Goal: Navigation & Orientation: Find specific page/section

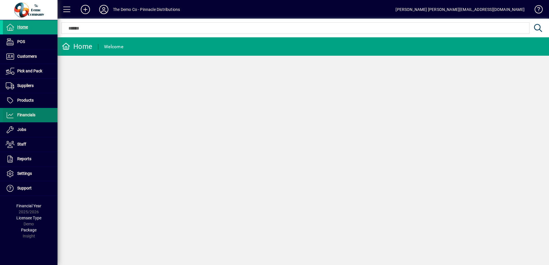
click at [31, 111] on span at bounding box center [30, 115] width 55 height 14
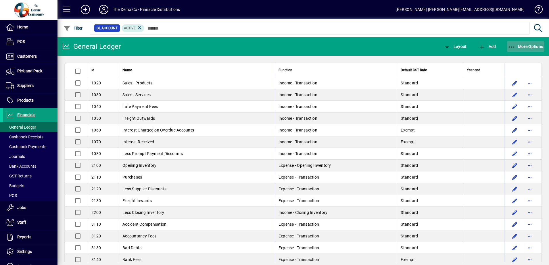
click at [525, 47] on span "More Options" at bounding box center [525, 46] width 35 height 5
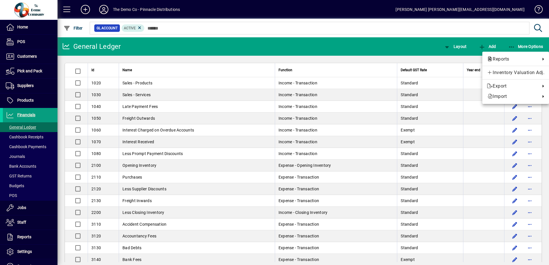
click at [525, 47] on div at bounding box center [274, 132] width 549 height 265
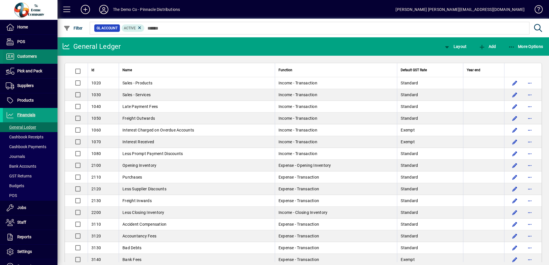
click at [36, 55] on span "Customers" at bounding box center [27, 56] width 20 height 5
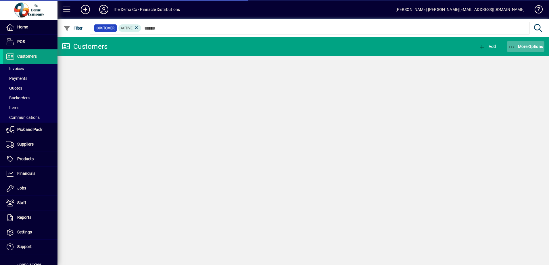
click at [535, 45] on span "More Options" at bounding box center [525, 46] width 35 height 5
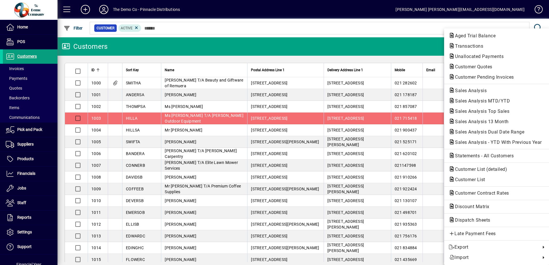
click at [533, 47] on span "Transactions" at bounding box center [497, 46] width 96 height 7
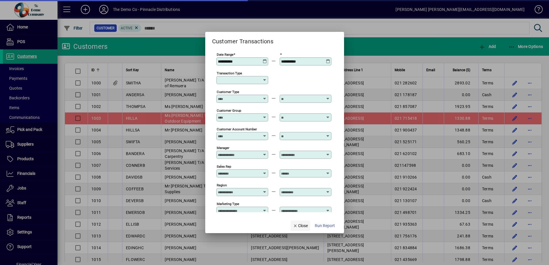
click at [297, 223] on span "Close" at bounding box center [300, 226] width 15 height 6
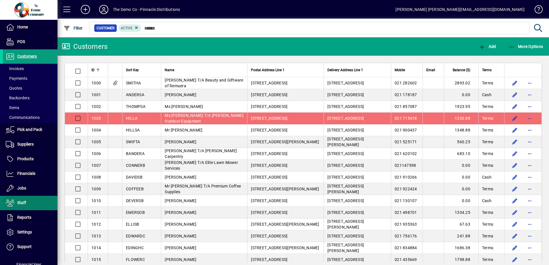
drag, startPoint x: 24, startPoint y: 216, endPoint x: 47, endPoint y: 196, distance: 30.7
click at [24, 216] on span "Reports" at bounding box center [24, 217] width 14 height 5
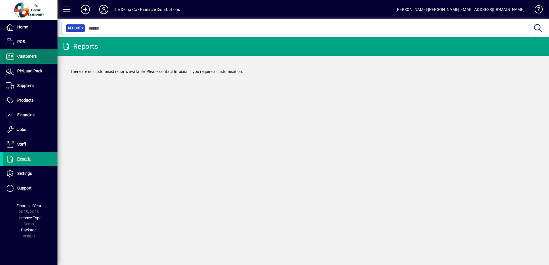
click at [33, 59] on span "Customers" at bounding box center [27, 56] width 20 height 5
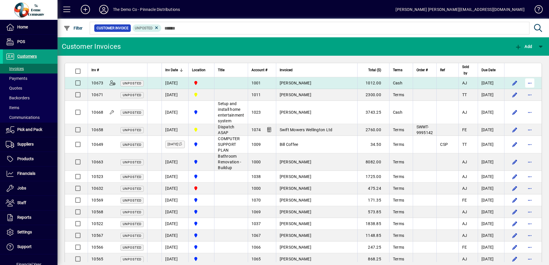
click at [529, 82] on span "button" at bounding box center [530, 83] width 14 height 14
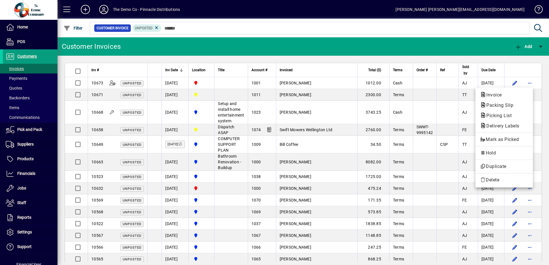
click at [529, 82] on div at bounding box center [274, 132] width 549 height 265
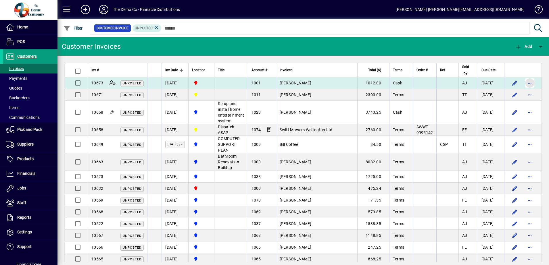
click at [528, 84] on span "button" at bounding box center [530, 83] width 14 height 14
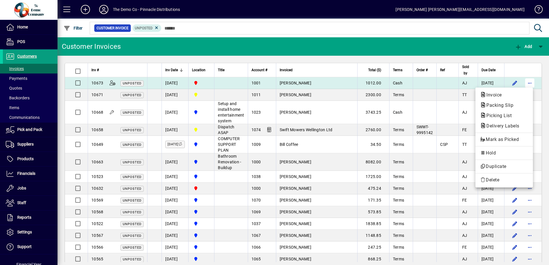
click at [525, 78] on button "button" at bounding box center [529, 82] width 9 height 9
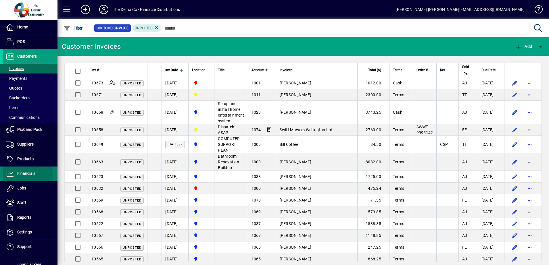
click at [25, 175] on span "Financials" at bounding box center [26, 173] width 18 height 5
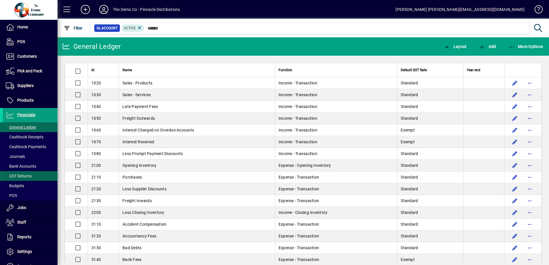
click at [25, 177] on span "GST Returns" at bounding box center [19, 176] width 26 height 5
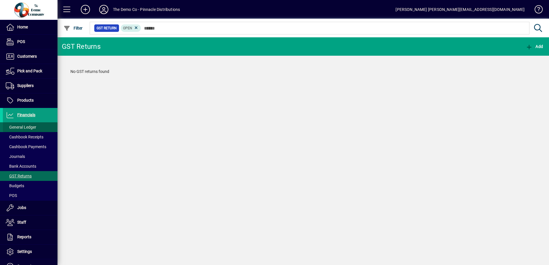
click at [30, 126] on span "General Ledger" at bounding box center [21, 127] width 30 height 5
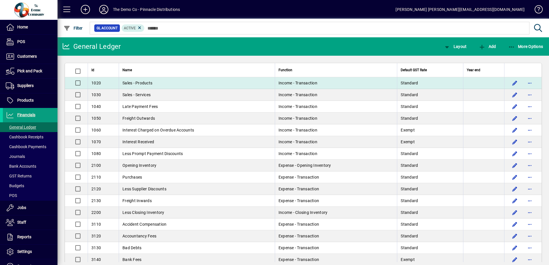
click at [157, 88] on td "Sales - Products" at bounding box center [197, 83] width 156 height 12
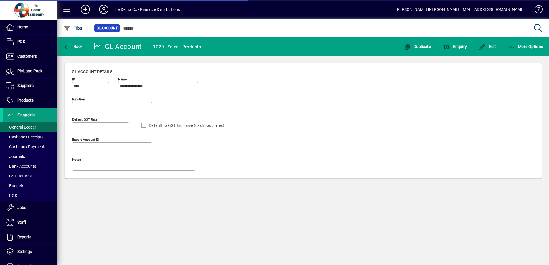
type input "**********"
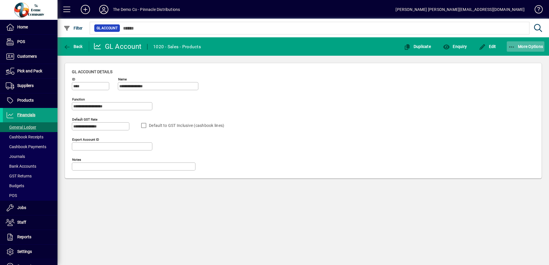
click at [514, 49] on span "button" at bounding box center [526, 47] width 38 height 14
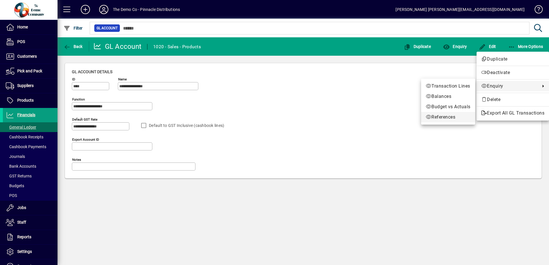
click at [444, 115] on span "References" at bounding box center [448, 117] width 45 height 7
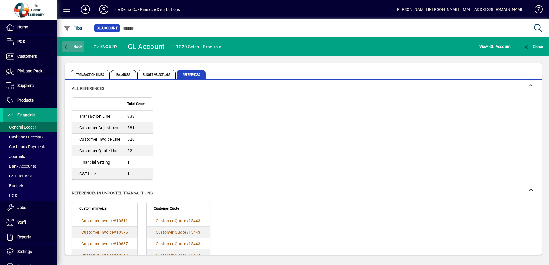
click at [75, 42] on span "button" at bounding box center [73, 47] width 22 height 14
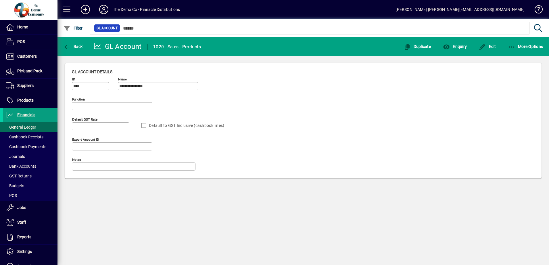
type input "**********"
click at [76, 43] on span "button" at bounding box center [73, 47] width 22 height 14
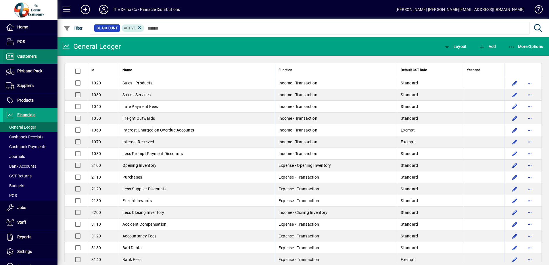
click at [29, 59] on span "Customers" at bounding box center [20, 56] width 34 height 7
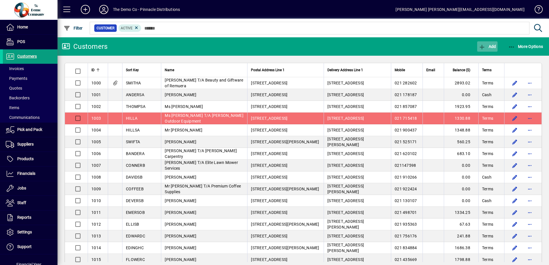
click at [495, 49] on span "button" at bounding box center [487, 47] width 20 height 14
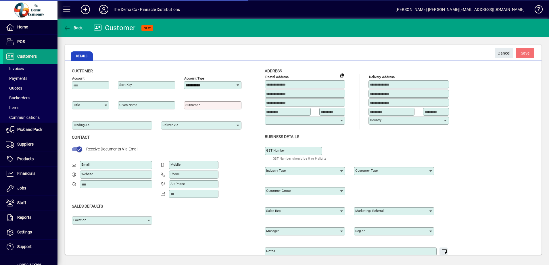
type input "**********"
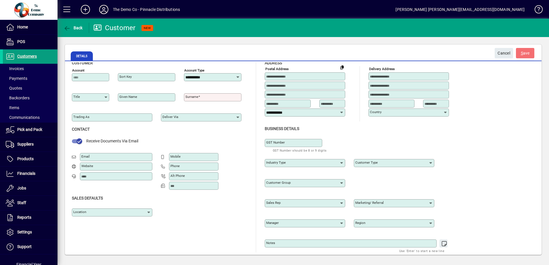
scroll to position [9, 0]
click at [36, 118] on span "Communications" at bounding box center [23, 117] width 34 height 5
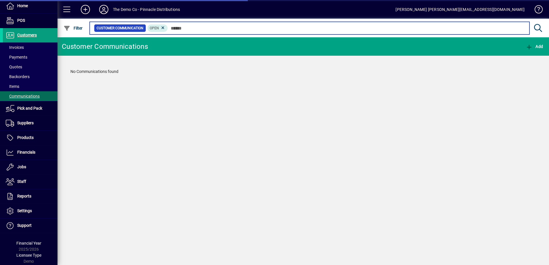
scroll to position [33, 0]
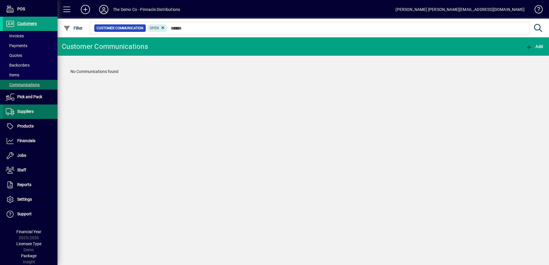
click at [38, 112] on span at bounding box center [30, 112] width 55 height 14
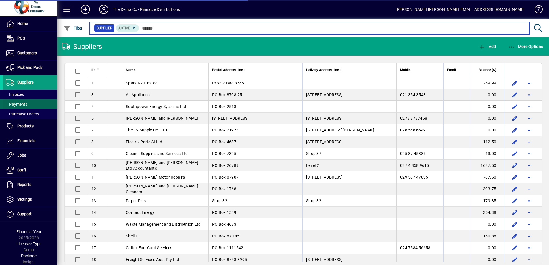
scroll to position [3, 0]
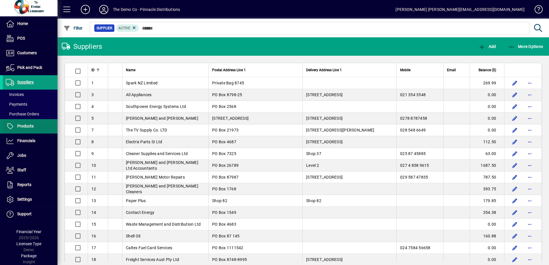
click at [29, 129] on span "Products" at bounding box center [18, 126] width 31 height 7
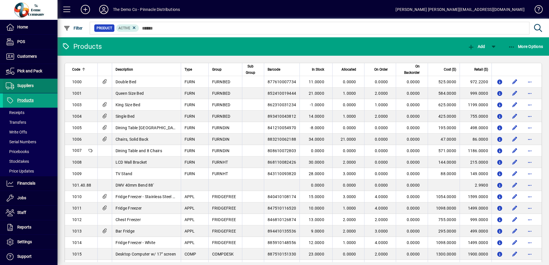
click at [32, 85] on span "Suppliers" at bounding box center [25, 85] width 16 height 5
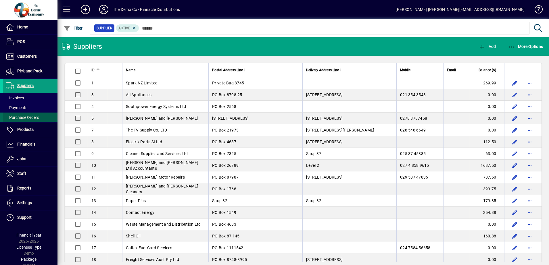
click at [32, 115] on span "Purchase Orders" at bounding box center [22, 117] width 33 height 5
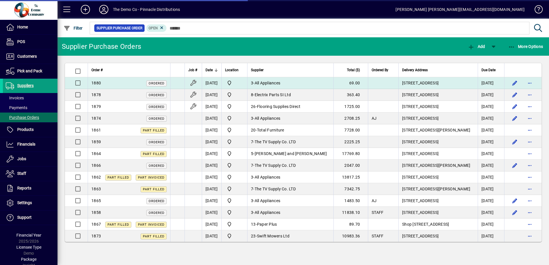
click at [134, 83] on div "1880 Ordered" at bounding box center [128, 83] width 75 height 6
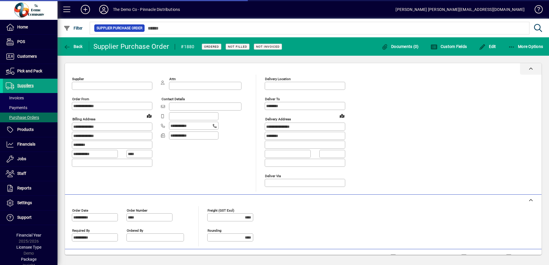
type input "********"
type input "**********"
